Goal: Task Accomplishment & Management: Complete application form

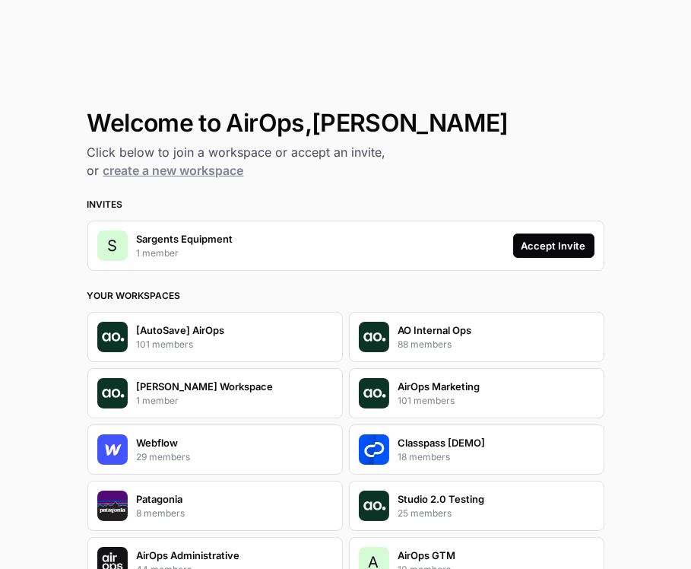
click at [528, 239] on div "Accept Invite" at bounding box center [554, 245] width 65 height 15
